Goal: Transaction & Acquisition: Subscribe to service/newsletter

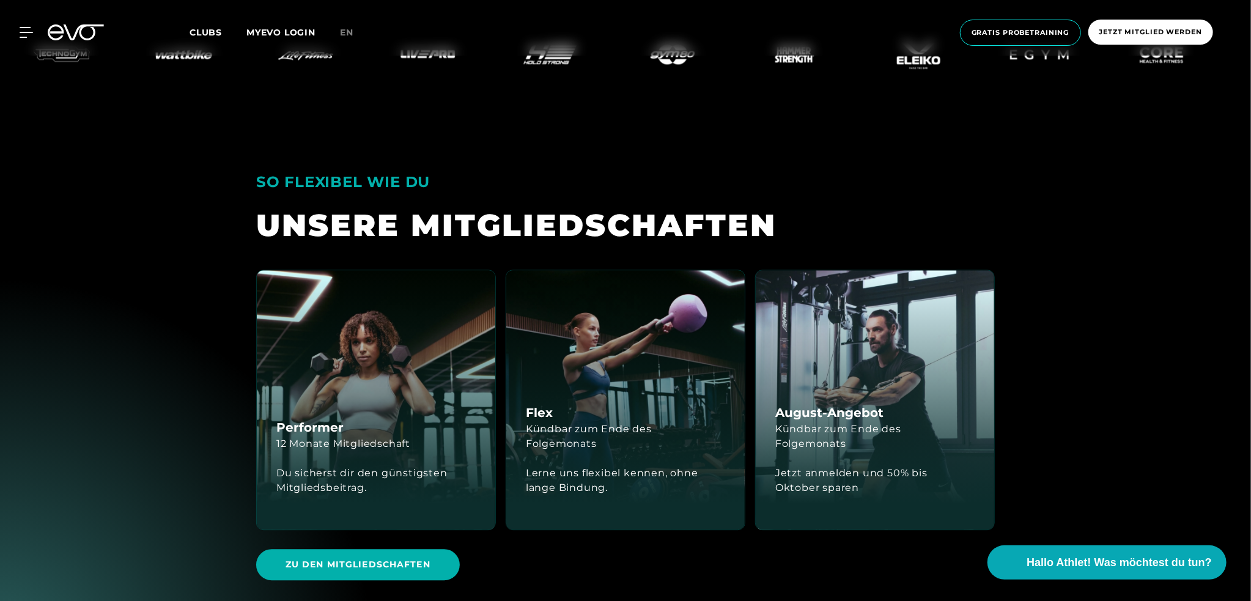
scroll to position [2017, 0]
click at [616, 408] on div "Flex Kündbar zum Ende des Folgemonats Lerne uns flexibel kennen, ohne lange Bin…" at bounding box center [625, 399] width 238 height 259
click at [601, 442] on div "Kündbar zum Ende des Folgemonats" at bounding box center [625, 436] width 199 height 29
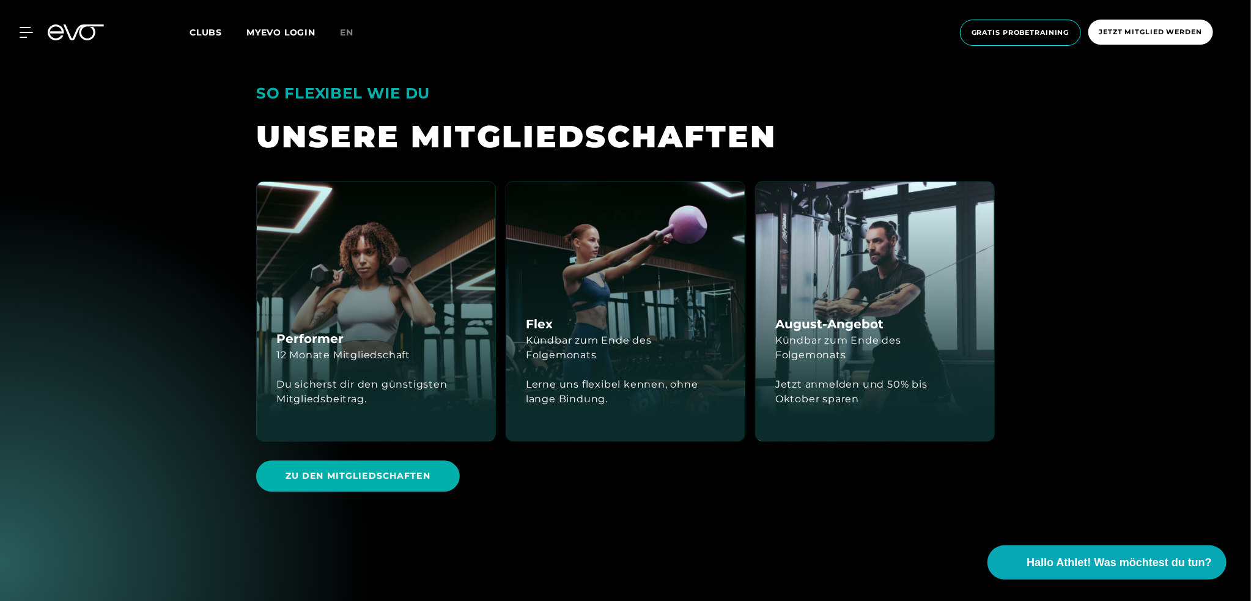
scroll to position [2139, 0]
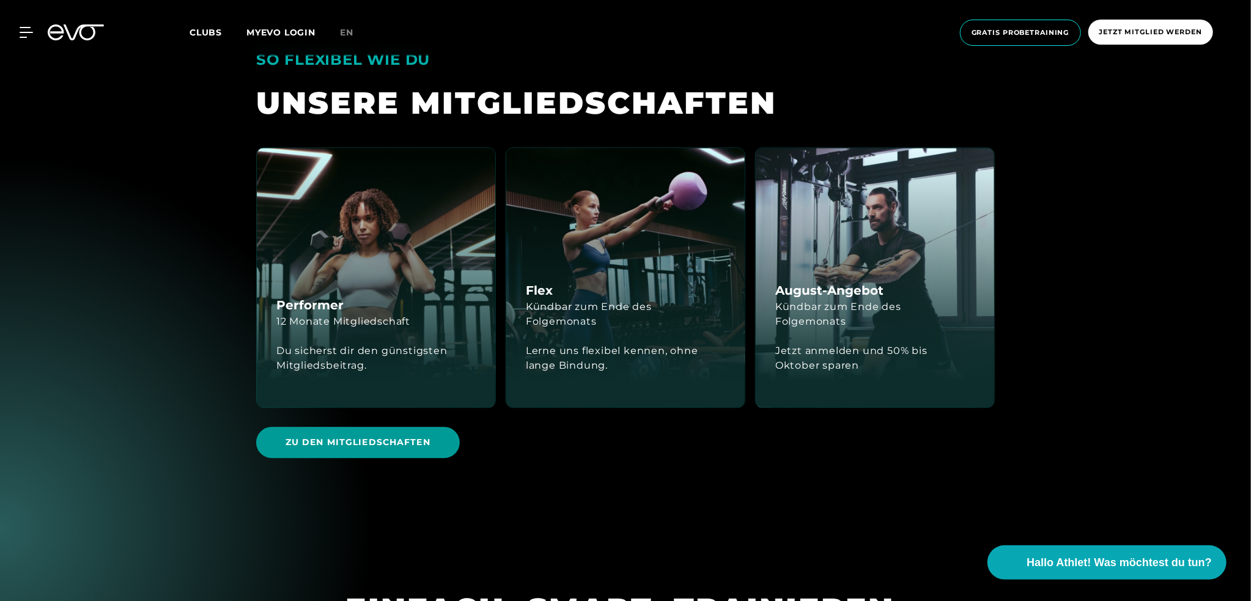
click at [408, 435] on span "Zu den Mitgliedschaften" at bounding box center [358, 442] width 204 height 31
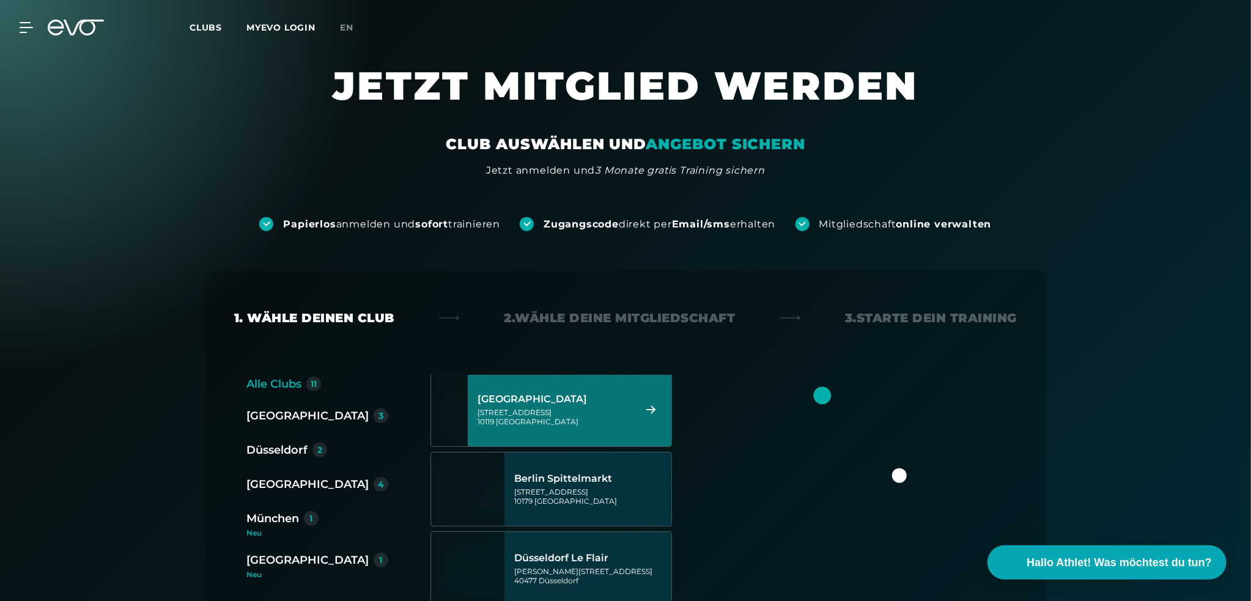
scroll to position [183, 0]
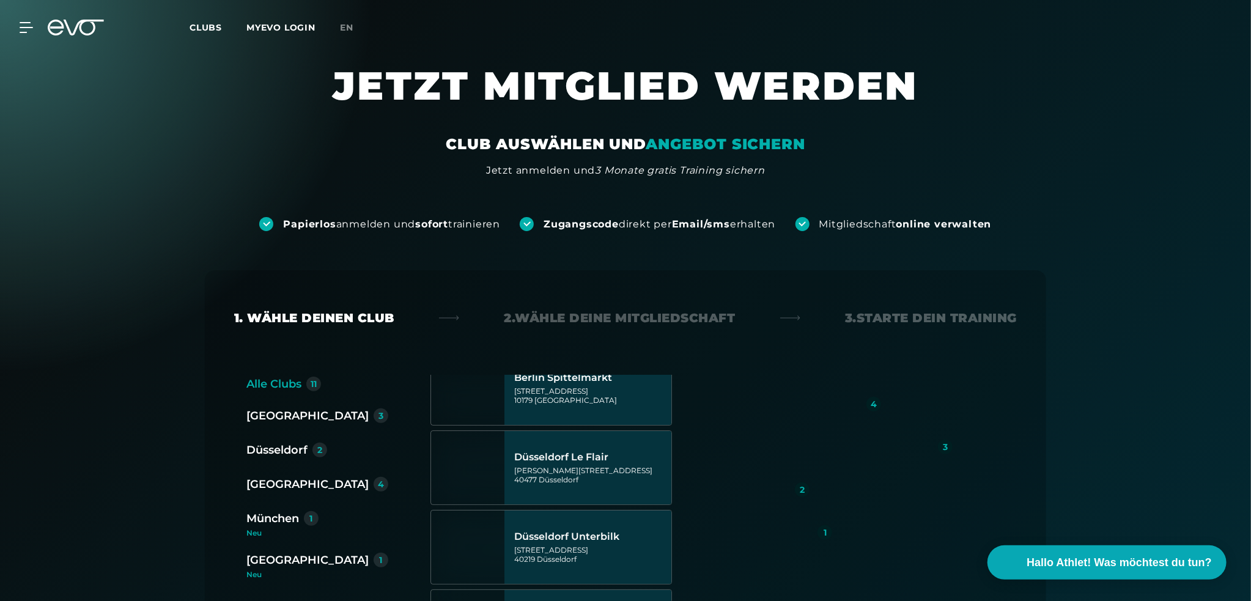
click at [296, 559] on div "[GEOGRAPHIC_DATA]" at bounding box center [307, 559] width 122 height 17
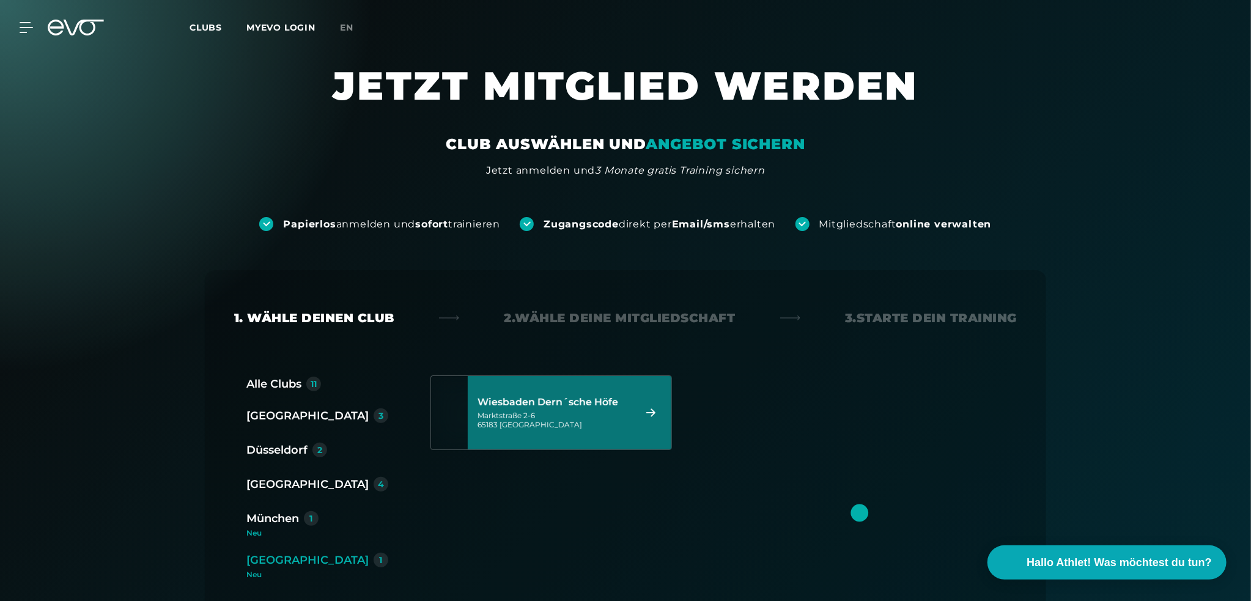
click at [535, 413] on div "[STREET_ADDRESS]" at bounding box center [553, 420] width 153 height 18
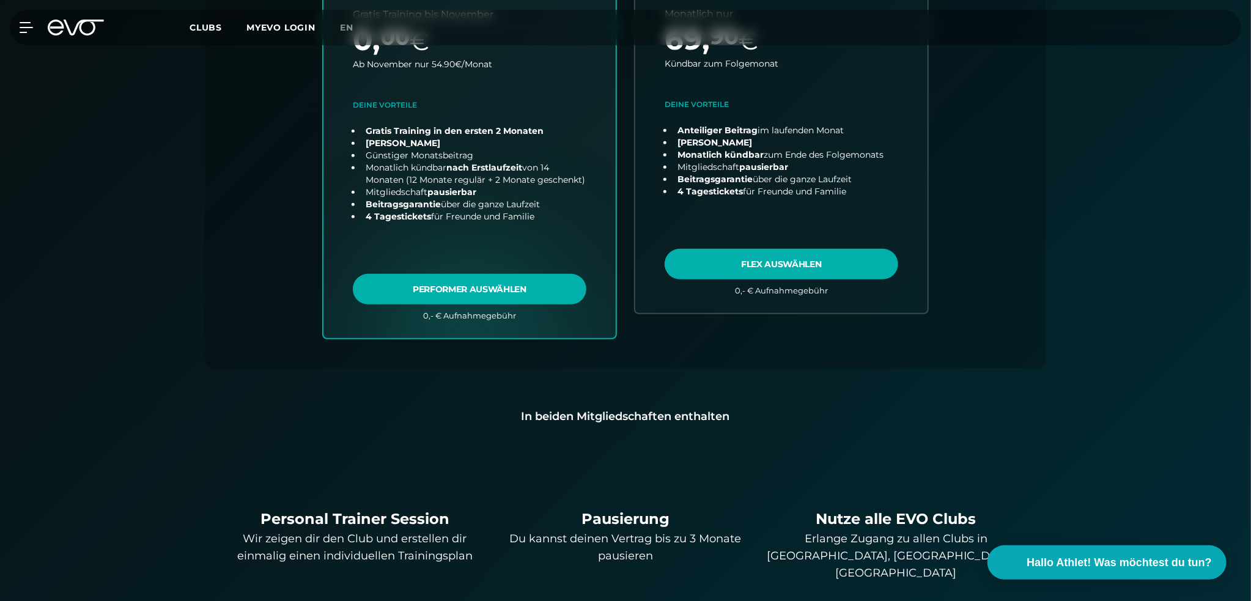
scroll to position [454, 0]
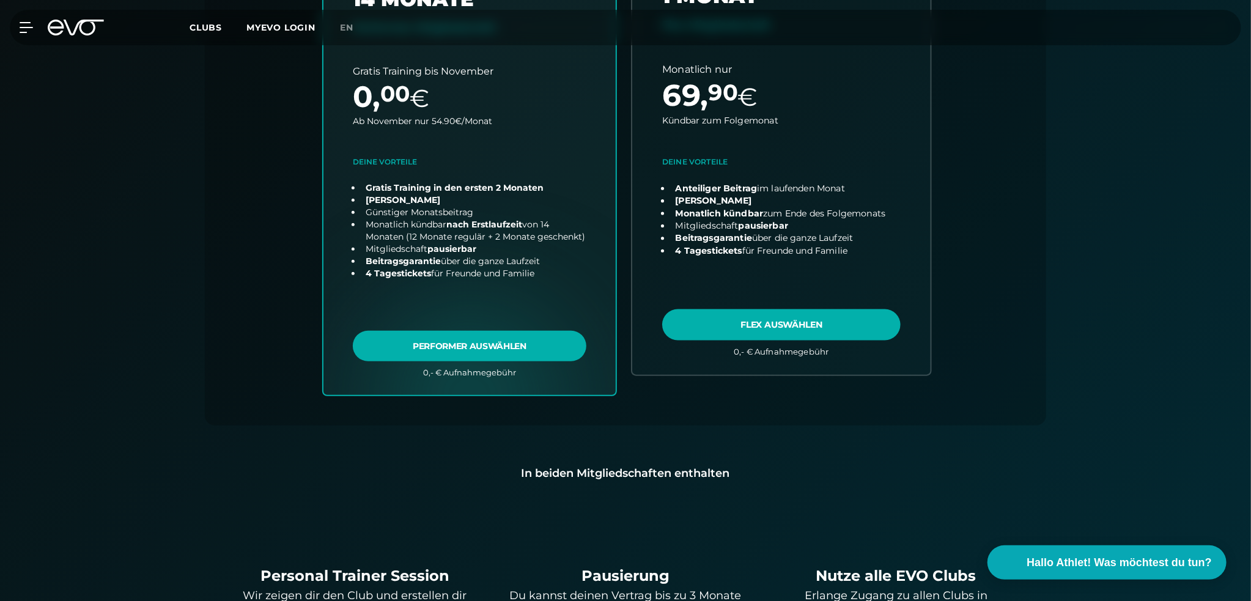
click at [790, 323] on link "choose plan" at bounding box center [781, 159] width 298 height 430
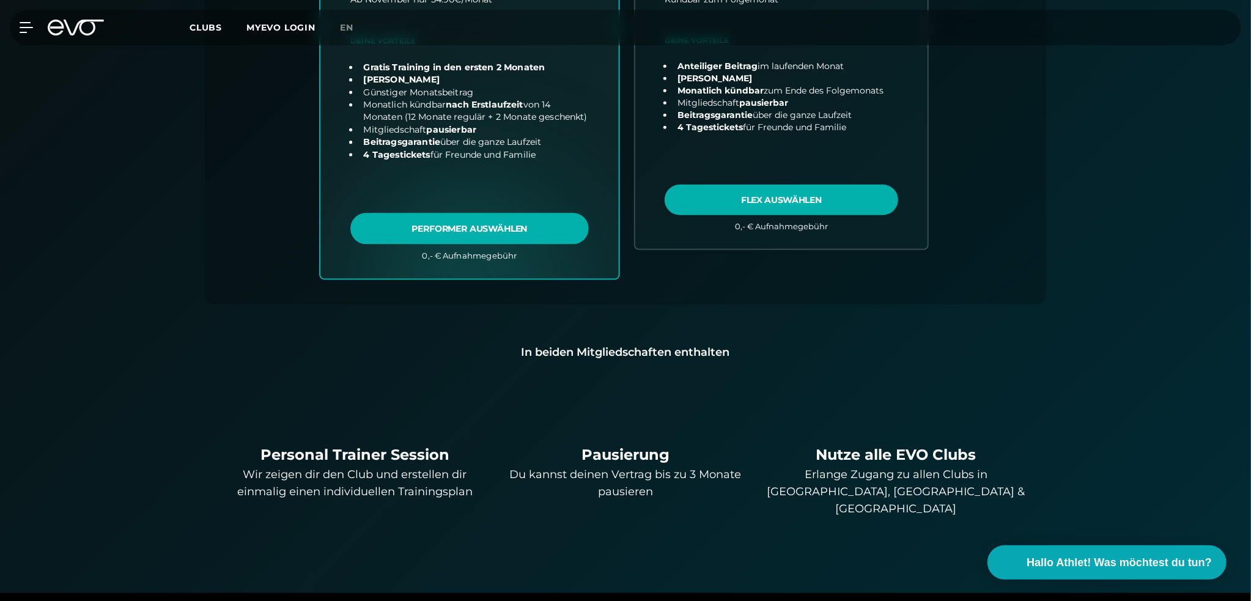
scroll to position [576, 0]
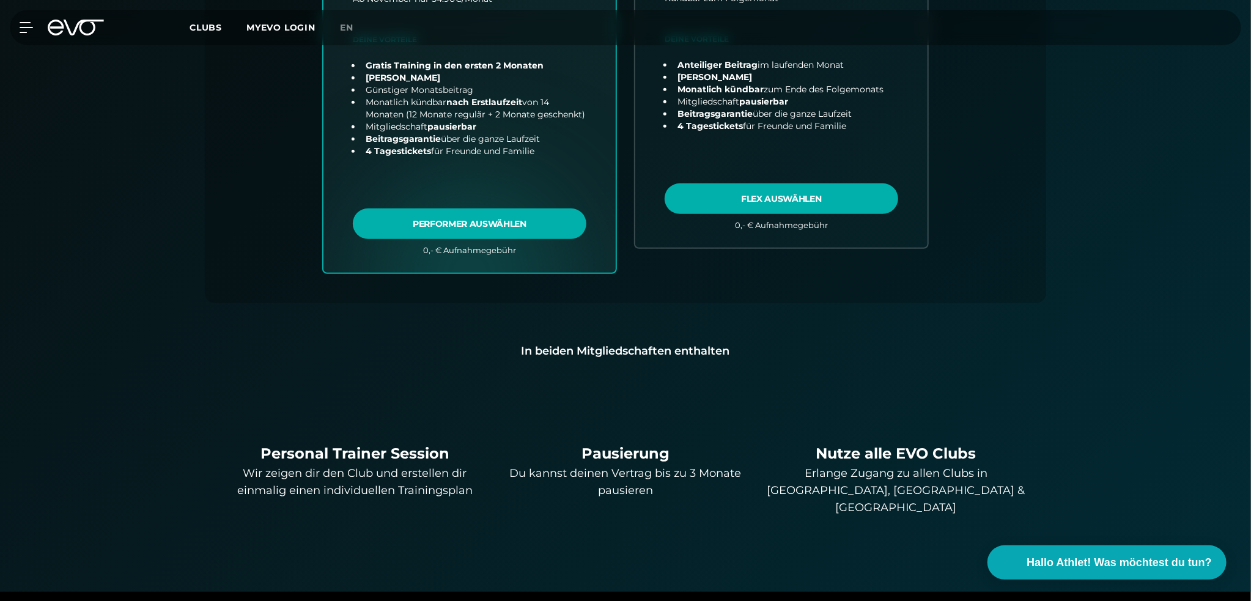
click at [366, 456] on div "Personal Trainer Session" at bounding box center [354, 454] width 261 height 22
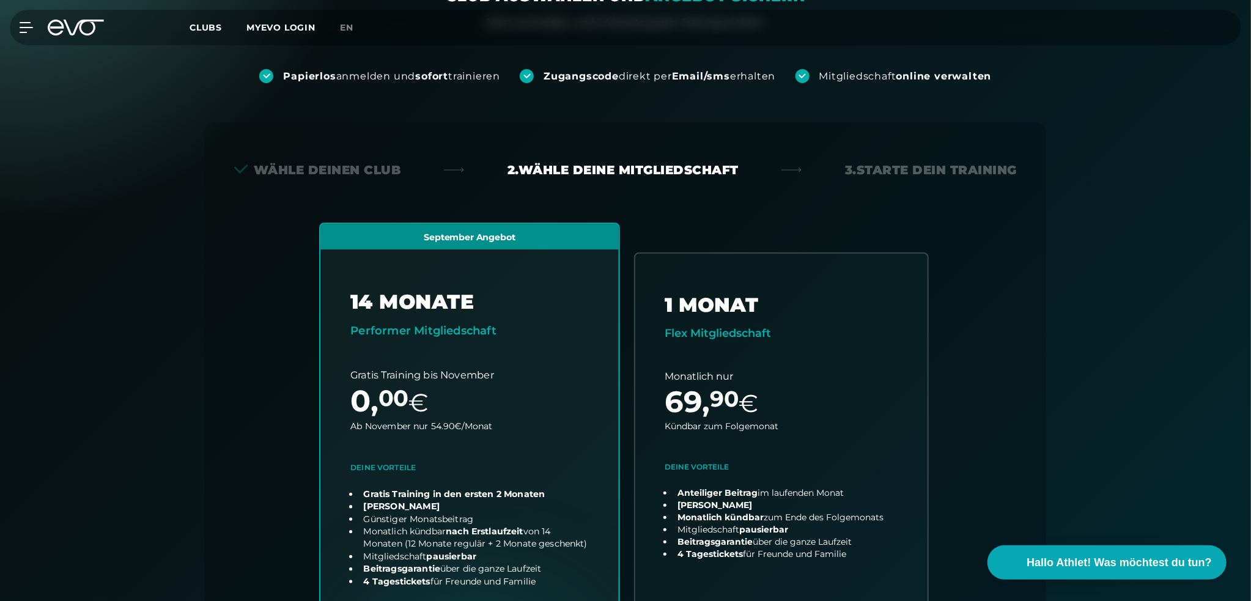
scroll to position [0, 0]
